Goal: Task Accomplishment & Management: Use online tool/utility

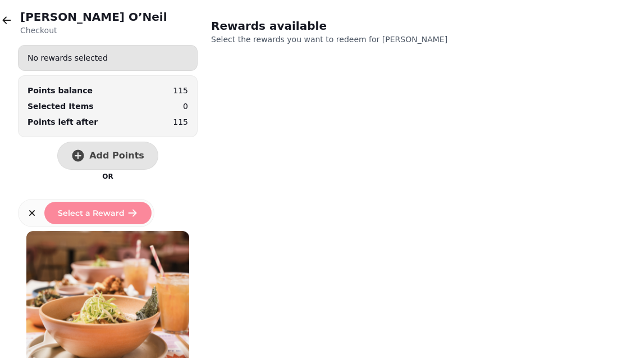
click at [16, 21] on button "button" at bounding box center [7, 20] width 22 height 22
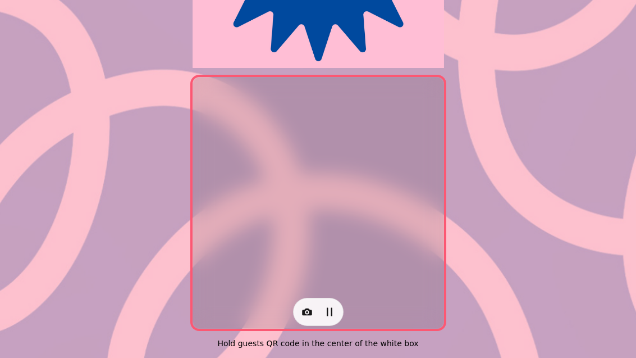
scroll to position [226, 0]
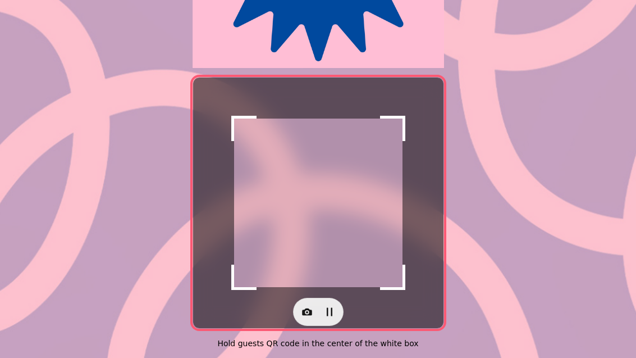
click at [310, 312] on icon "button" at bounding box center [307, 311] width 10 height 7
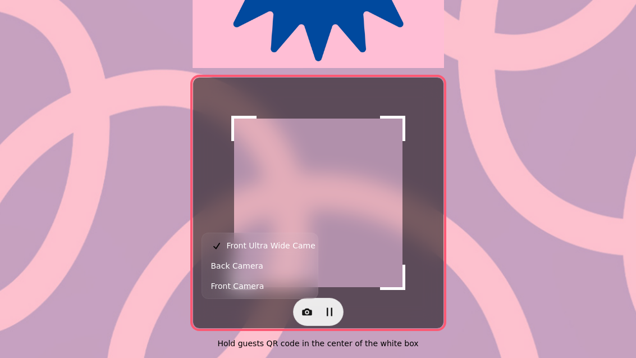
click at [270, 270] on button "Back Camera" at bounding box center [259, 266] width 111 height 20
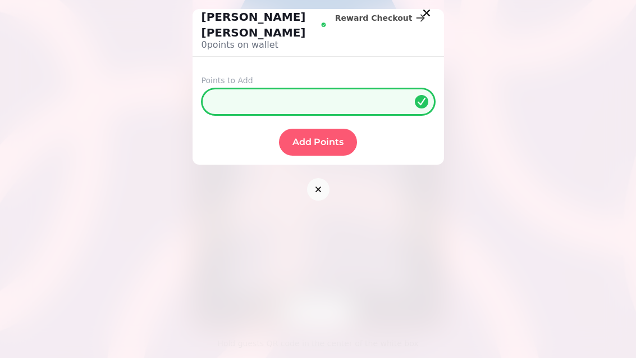
click at [324, 88] on input "*" at bounding box center [319, 101] width 234 height 27
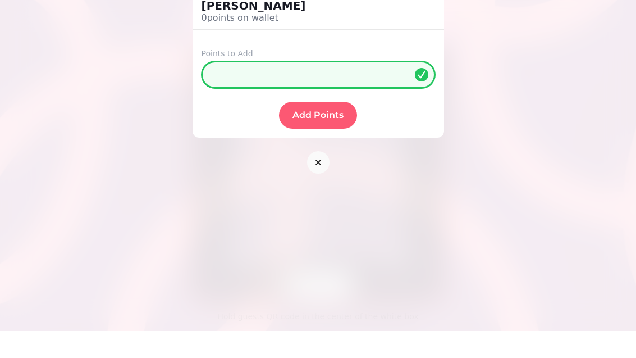
type input "**"
click at [317, 129] on button "Add Points" at bounding box center [318, 142] width 78 height 27
